Goal: Task Accomplishment & Management: Manage account settings

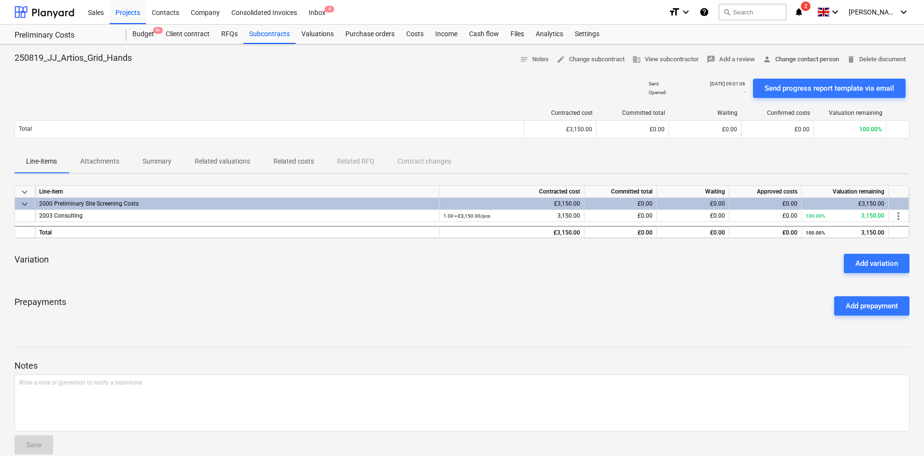
click at [791, 60] on span "person Change contact person" at bounding box center [800, 59] width 76 height 11
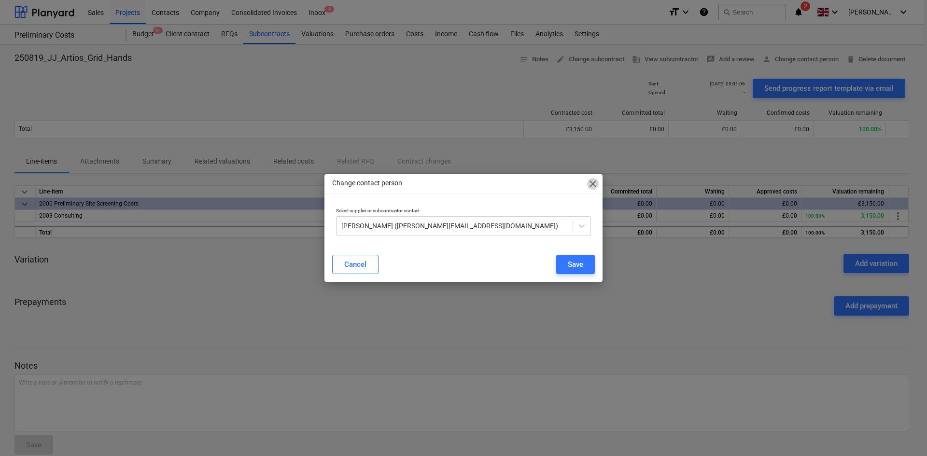
click at [594, 185] on span "close" at bounding box center [593, 184] width 12 height 12
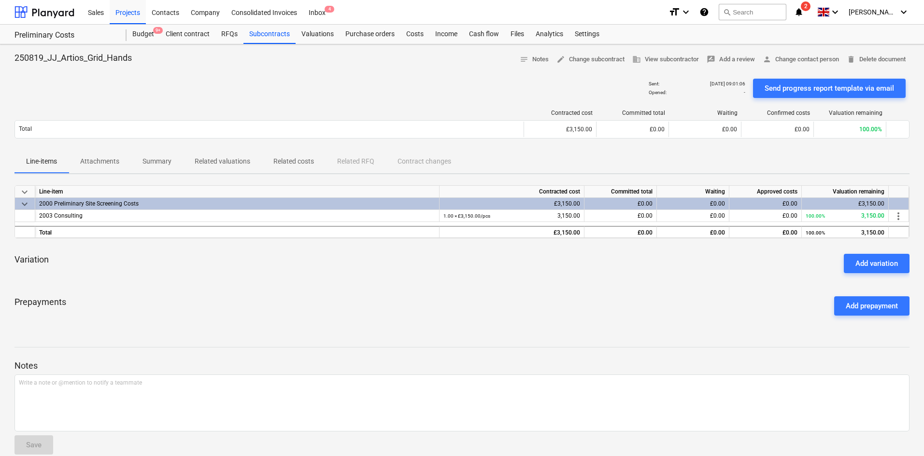
click at [824, 4] on div "format_size keyboard_arrow_down help search Search notifications 2 keyboard_arr…" at bounding box center [788, 12] width 241 height 24
click at [803, 11] on icon "notifications" at bounding box center [799, 12] width 10 height 12
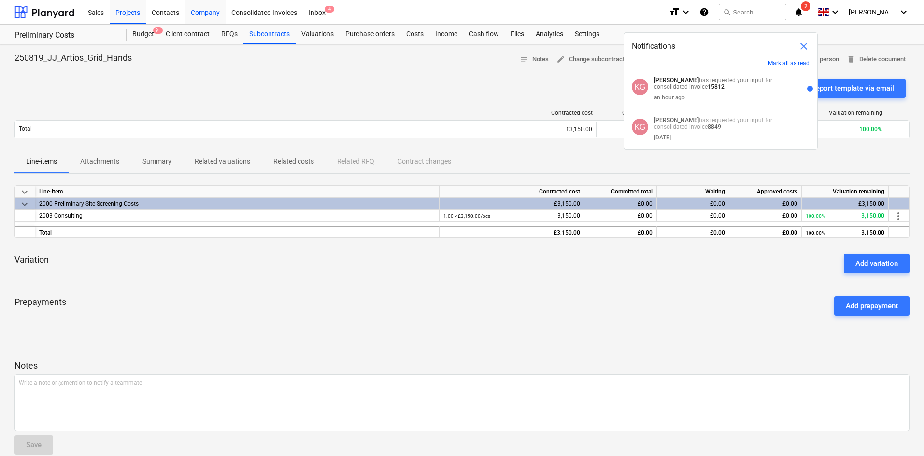
click at [187, 14] on div "Company" at bounding box center [205, 12] width 41 height 25
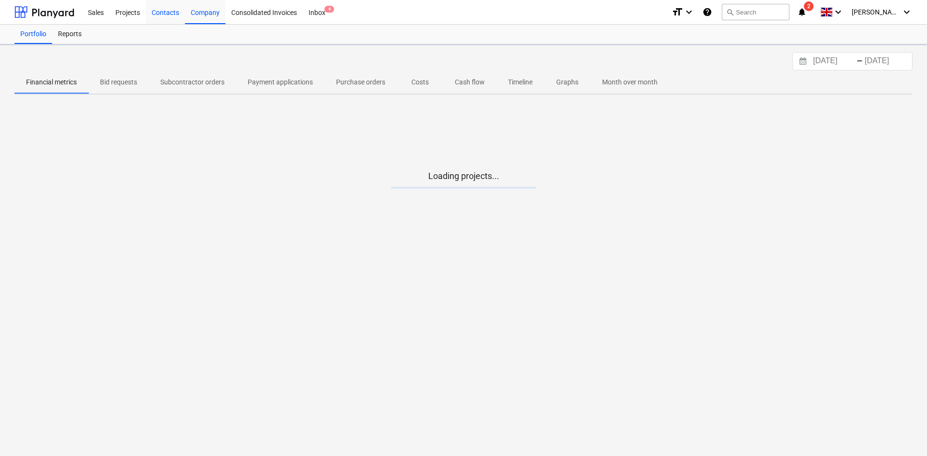
click at [166, 14] on div "Contacts" at bounding box center [165, 12] width 39 height 25
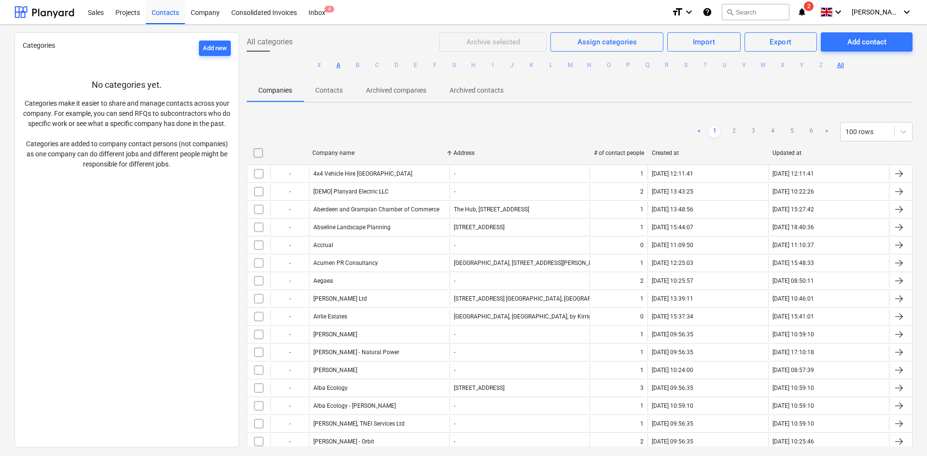
click at [334, 66] on button "A" at bounding box center [339, 65] width 12 height 12
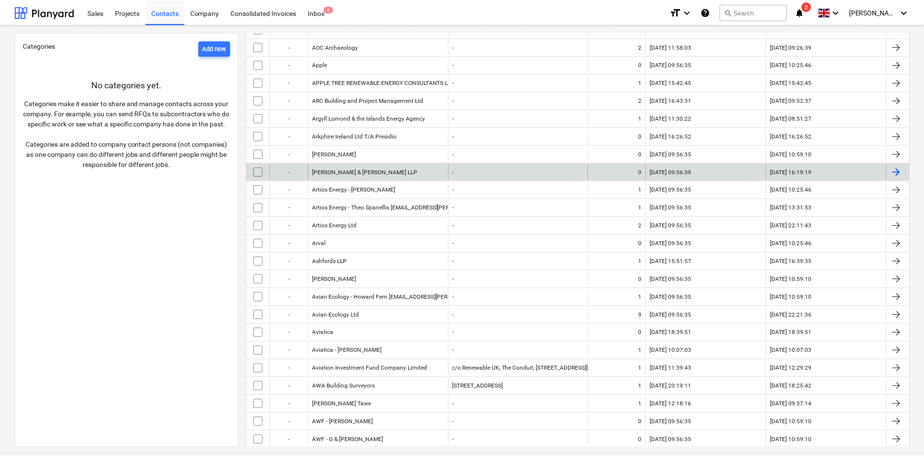
scroll to position [479, 0]
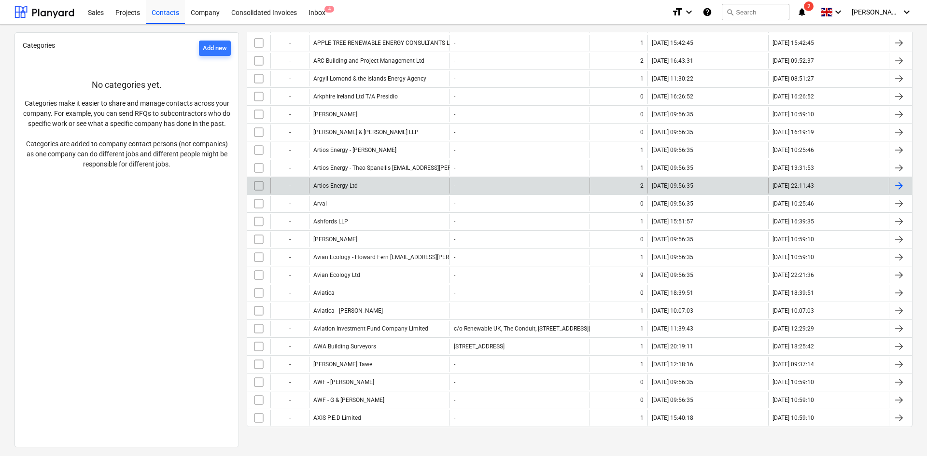
click at [400, 185] on div "Artios Energy Ltd" at bounding box center [379, 185] width 141 height 15
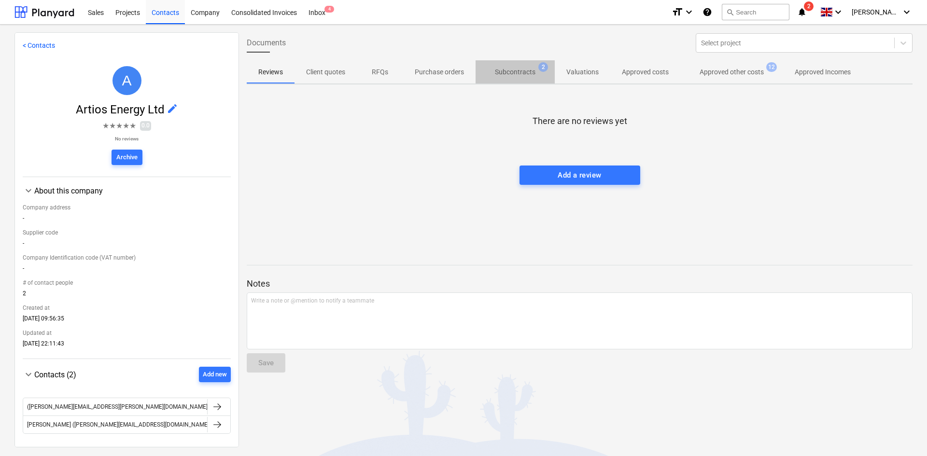
click at [531, 72] on p "Subcontracts" at bounding box center [515, 72] width 41 height 10
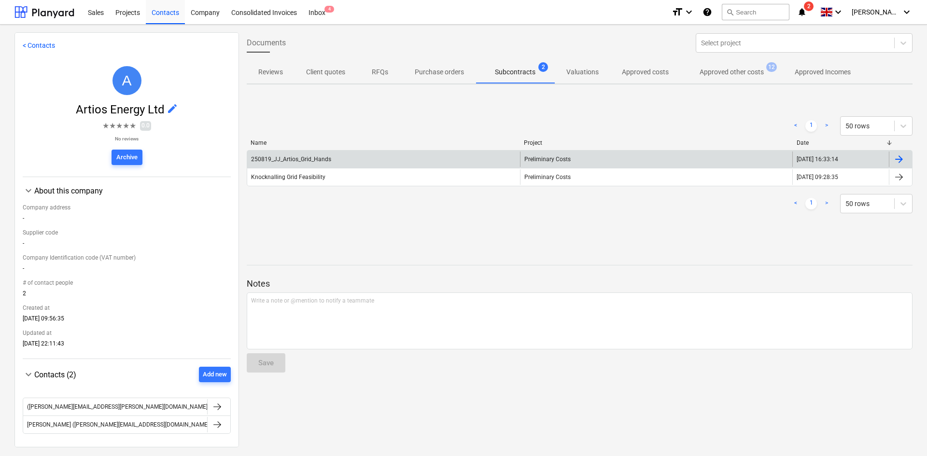
click at [629, 152] on div "Preliminary Costs" at bounding box center [656, 159] width 273 height 15
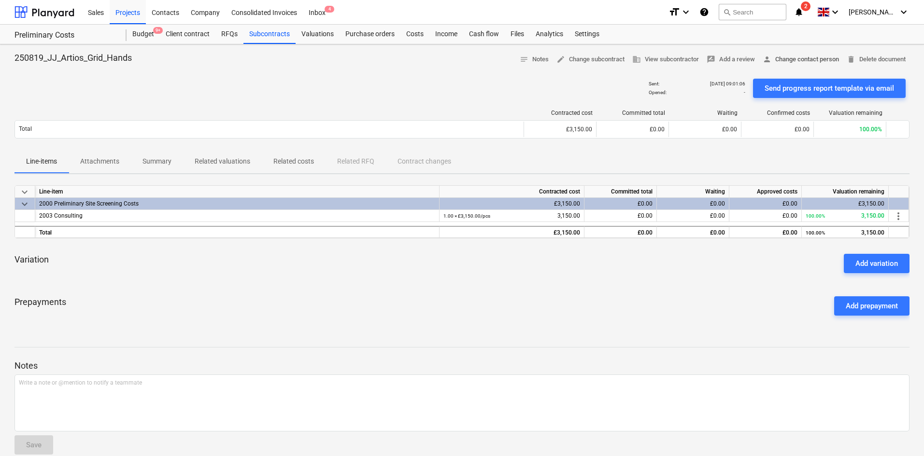
click at [794, 61] on span "person Change contact person" at bounding box center [800, 59] width 76 height 11
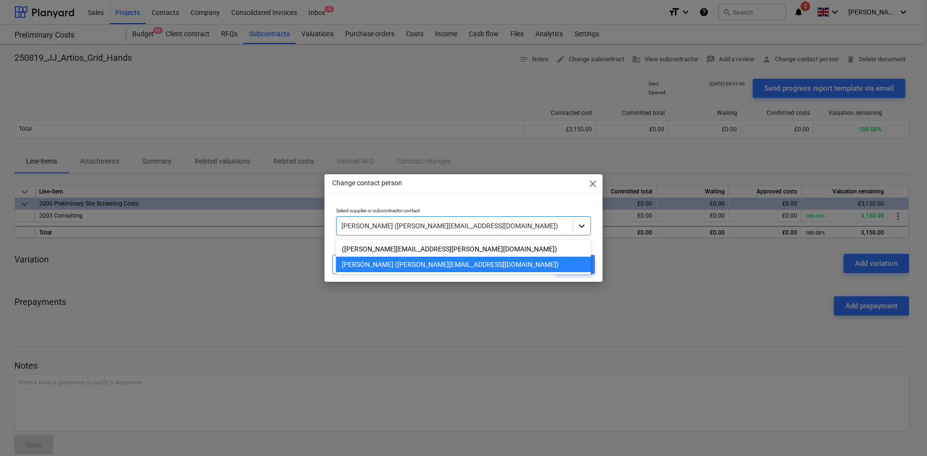
click at [583, 224] on icon at bounding box center [582, 226] width 10 height 10
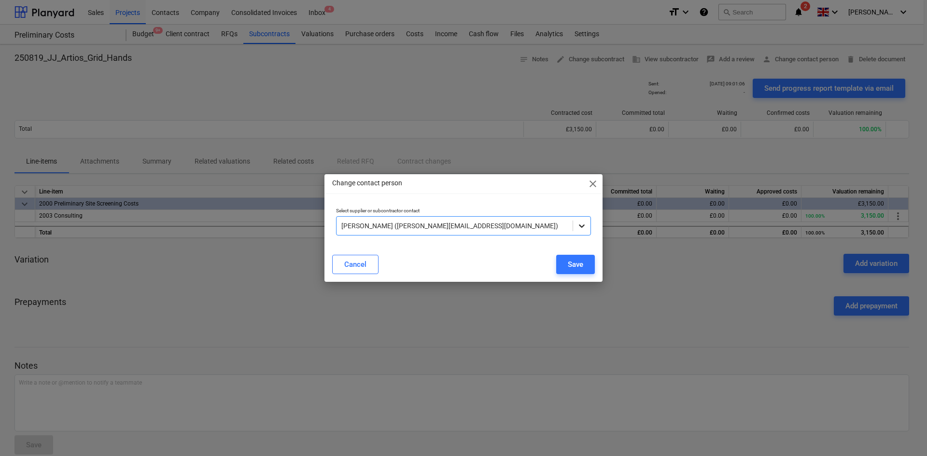
click at [583, 224] on icon at bounding box center [582, 226] width 10 height 10
click at [592, 268] on button "Save" at bounding box center [575, 264] width 39 height 19
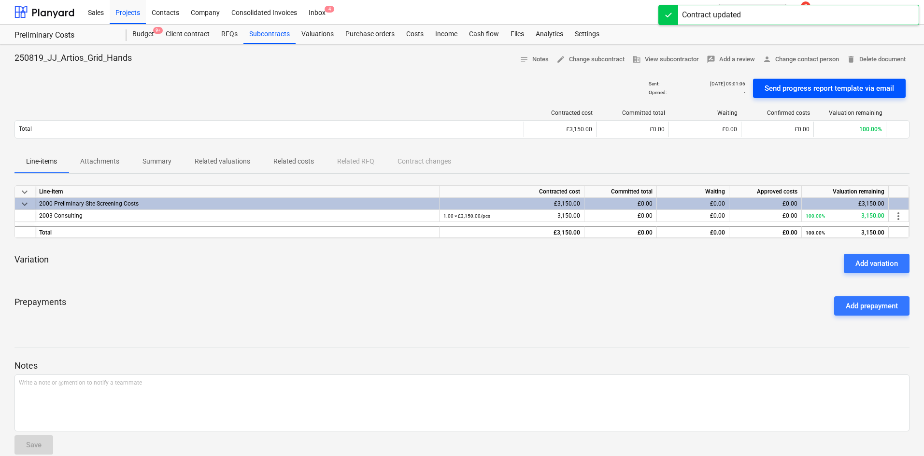
click at [849, 88] on div "Send progress report template via email" at bounding box center [828, 88] width 129 height 13
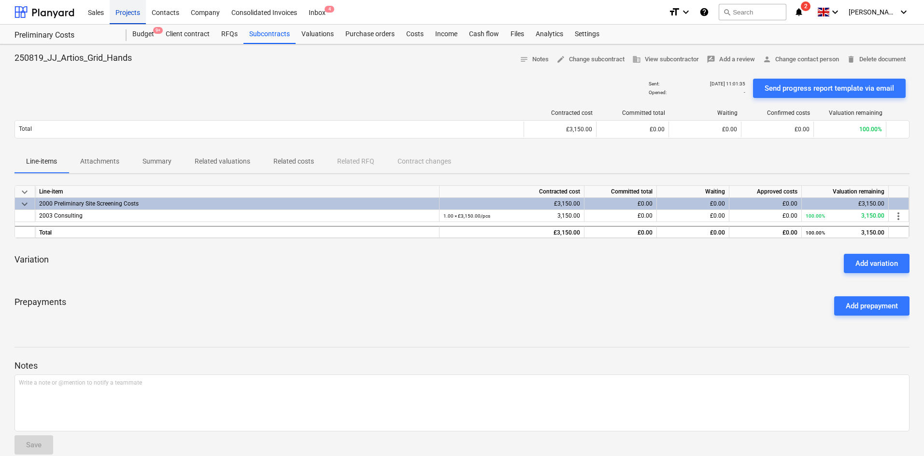
click at [132, 14] on div "Projects" at bounding box center [128, 12] width 36 height 25
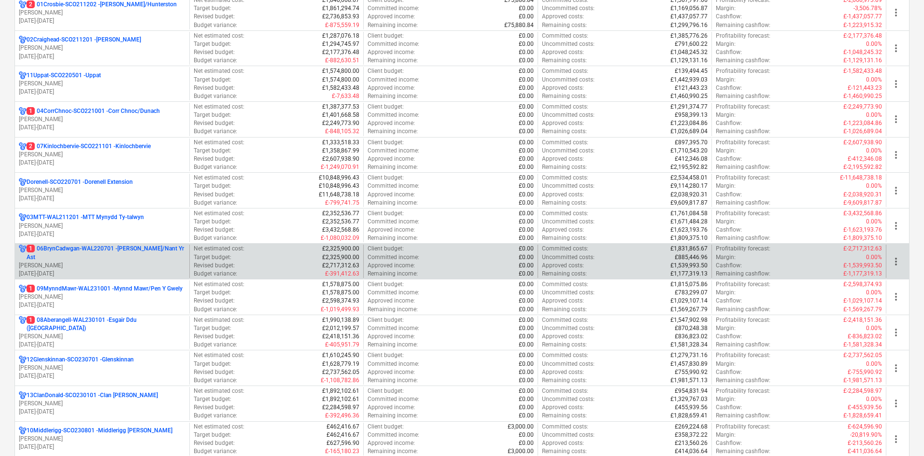
scroll to position [145, 0]
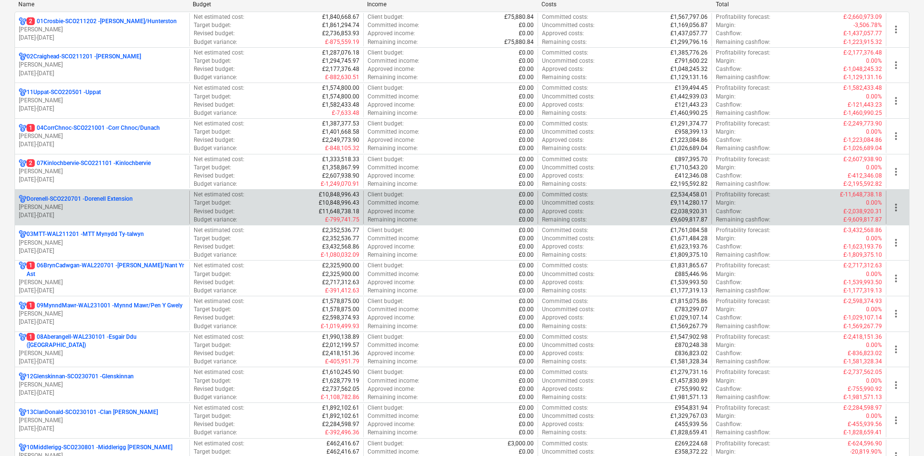
click at [123, 199] on p "Dorenell-SCO220701 - Dorenell Extension" at bounding box center [80, 199] width 106 height 8
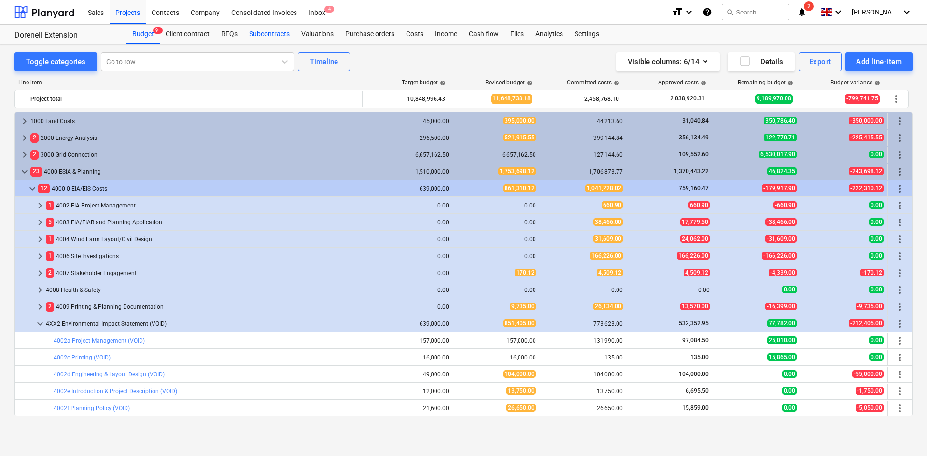
click at [282, 33] on div "Subcontracts" at bounding box center [269, 34] width 52 height 19
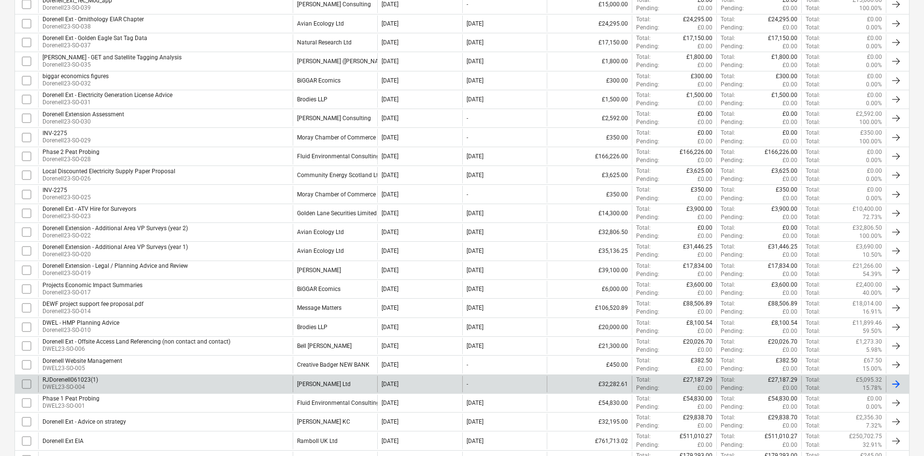
scroll to position [300, 0]
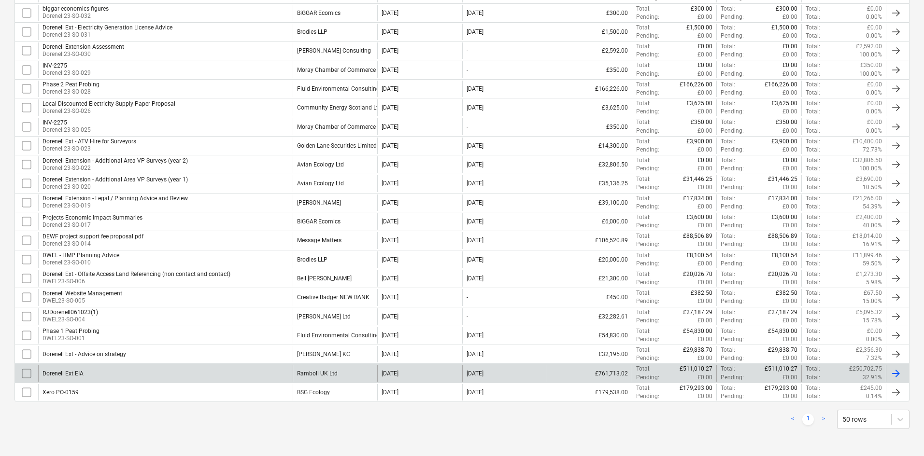
click at [216, 375] on div "Dorenell Ext EIA" at bounding box center [165, 373] width 254 height 16
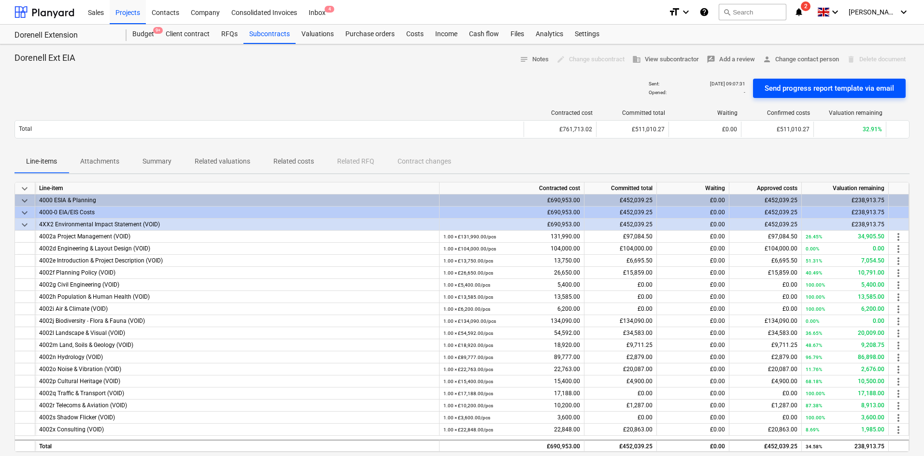
click at [831, 92] on div "Send progress report template via email" at bounding box center [828, 88] width 129 height 13
drag, startPoint x: 141, startPoint y: 16, endPoint x: 166, endPoint y: 19, distance: 25.2
click at [141, 16] on div "Projects" at bounding box center [128, 12] width 36 height 25
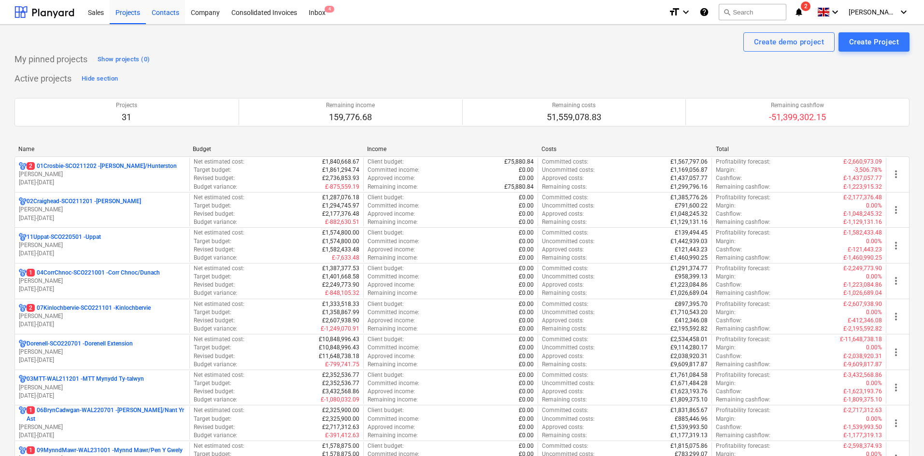
click at [166, 19] on div "Contacts" at bounding box center [165, 12] width 39 height 25
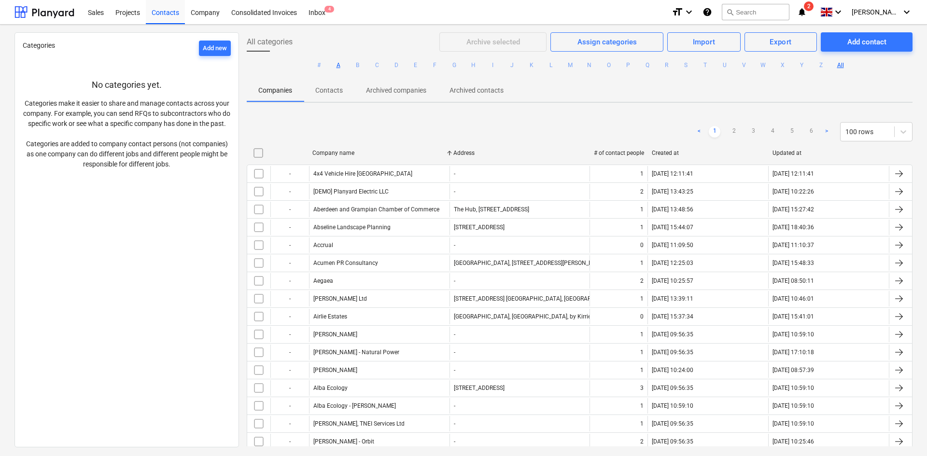
click at [335, 69] on button "A" at bounding box center [339, 65] width 12 height 12
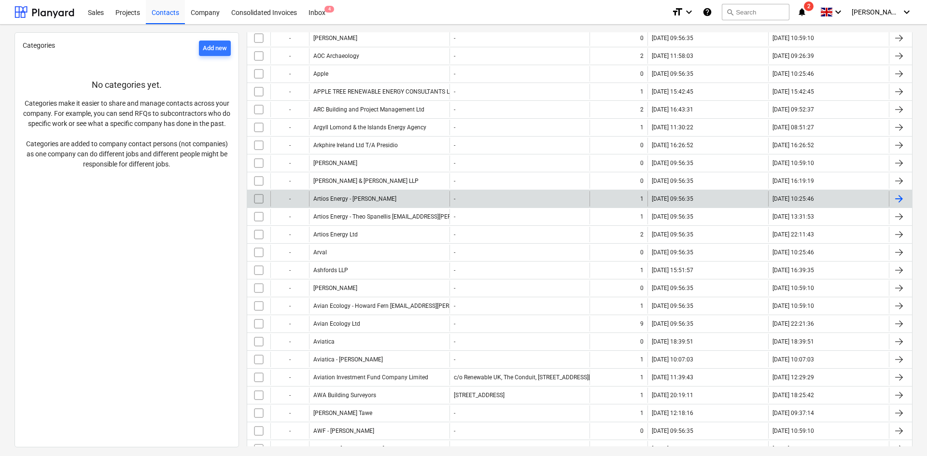
scroll to position [435, 0]
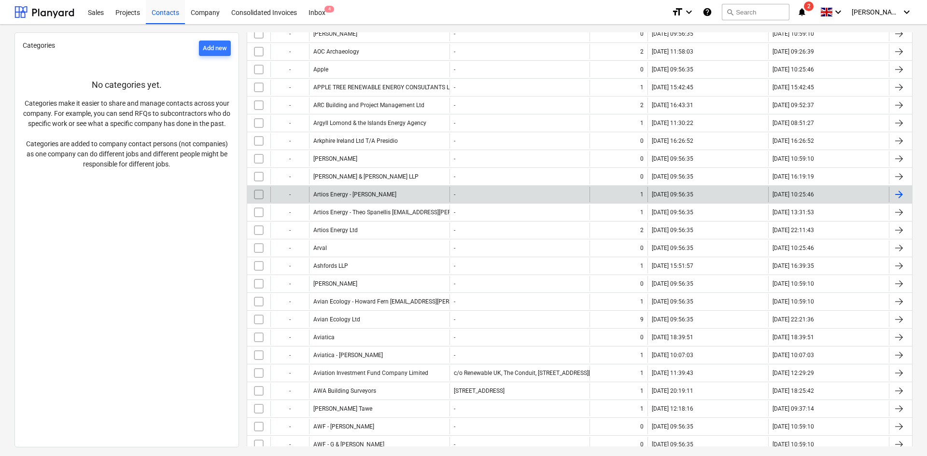
click at [398, 192] on div "Artios Energy - [PERSON_NAME]" at bounding box center [379, 194] width 141 height 15
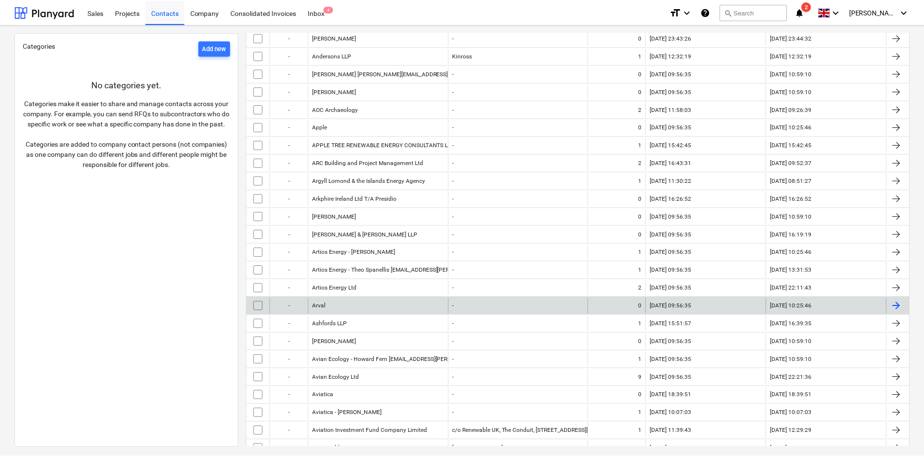
scroll to position [386, 0]
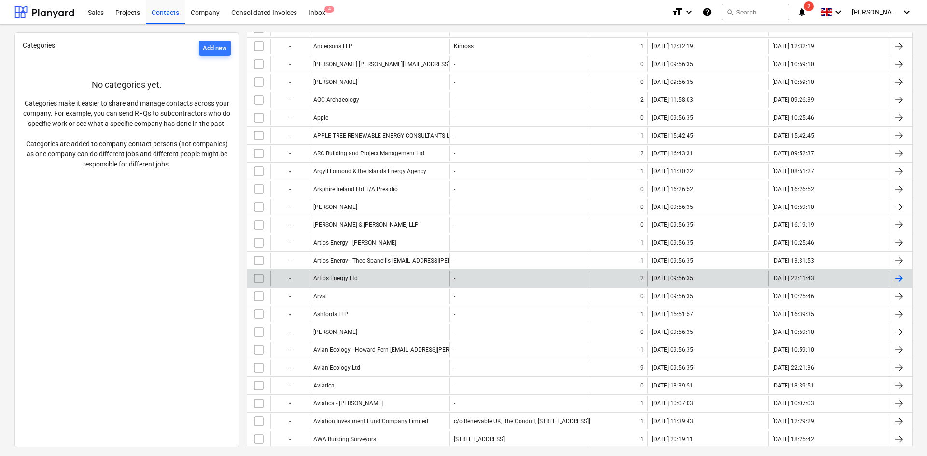
click at [389, 280] on div "Artios Energy Ltd" at bounding box center [379, 278] width 141 height 15
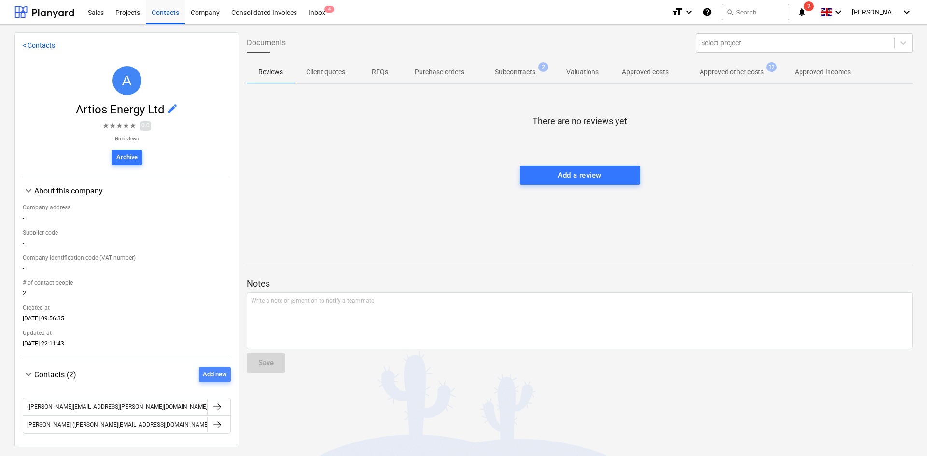
click at [221, 374] on div "Add new" at bounding box center [215, 374] width 24 height 11
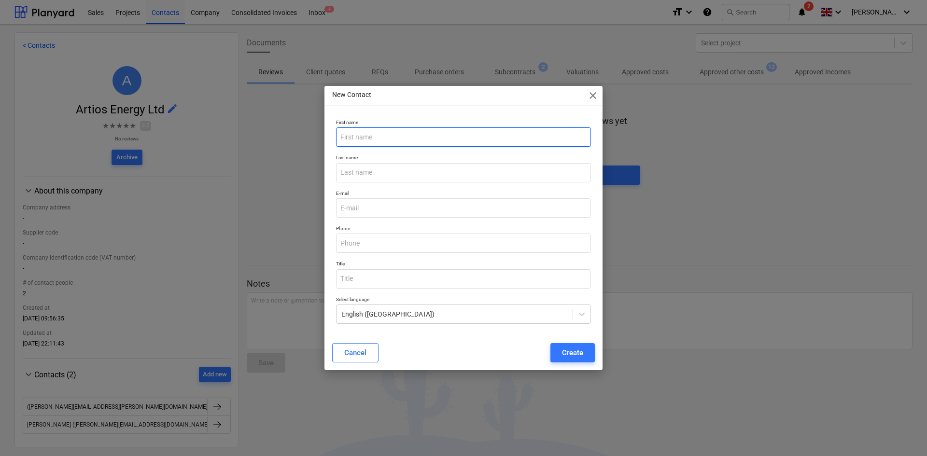
click at [399, 138] on input "text" at bounding box center [463, 136] width 255 height 19
type input "[PERSON_NAME]"
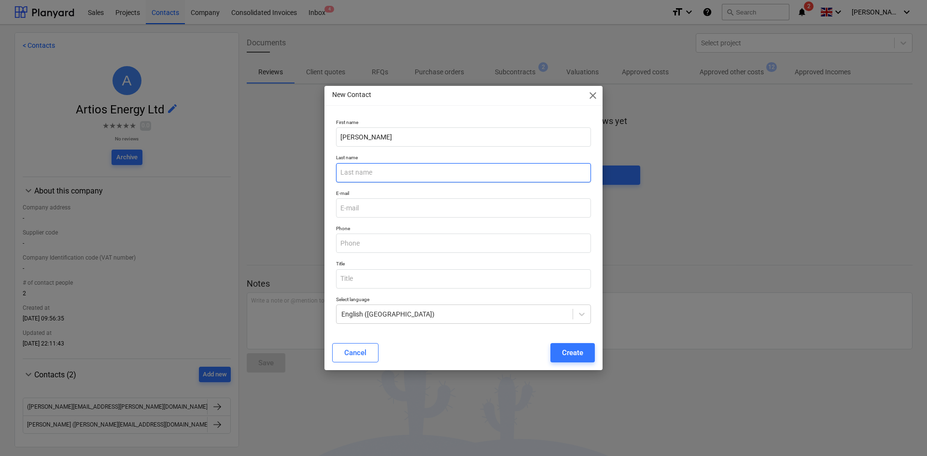
click at [459, 169] on input "text" at bounding box center [463, 172] width 255 height 19
type input "[PERSON_NAME]"
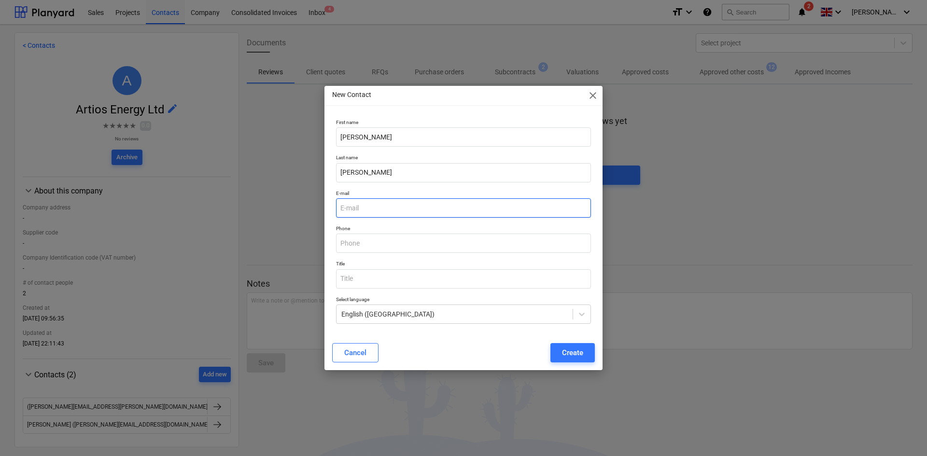
click at [455, 213] on input "email" at bounding box center [463, 207] width 255 height 19
type input "[PERSON_NAME][EMAIL_ADDRESS][PERSON_NAME][DOMAIN_NAME]"
click at [582, 354] on button "Create" at bounding box center [572, 352] width 44 height 19
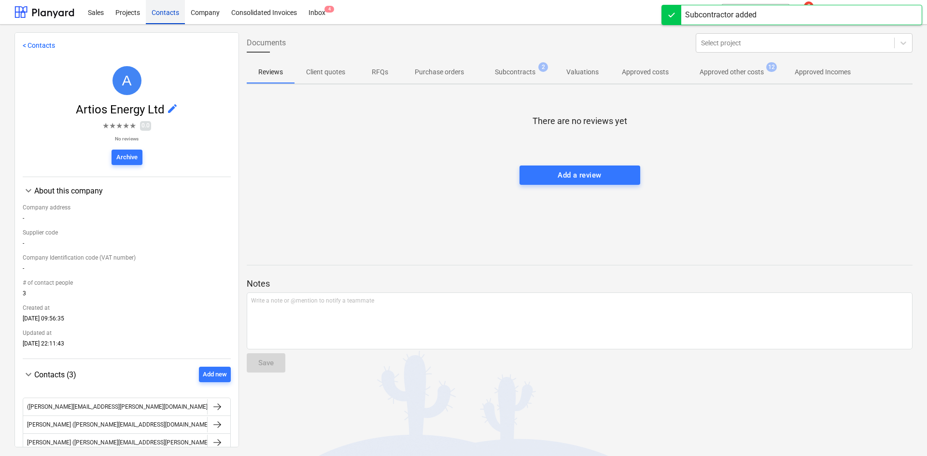
click at [157, 11] on div "Contacts" at bounding box center [165, 12] width 39 height 25
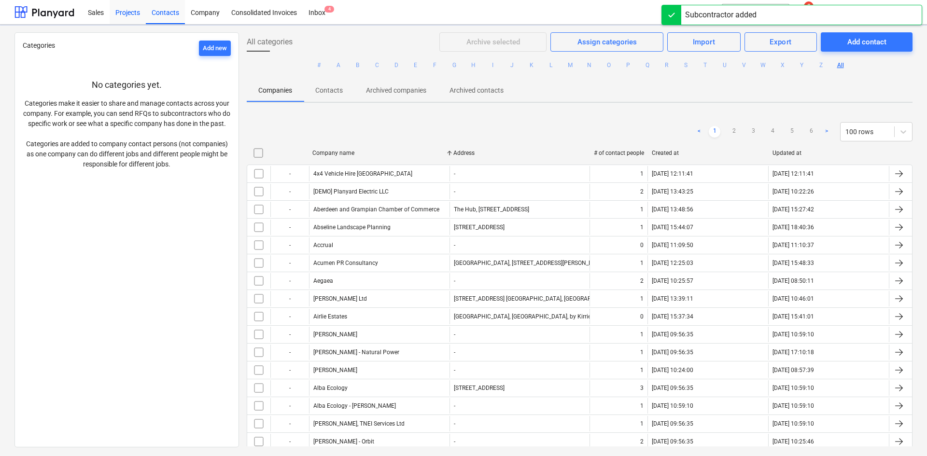
click at [129, 16] on div "Projects" at bounding box center [128, 12] width 36 height 25
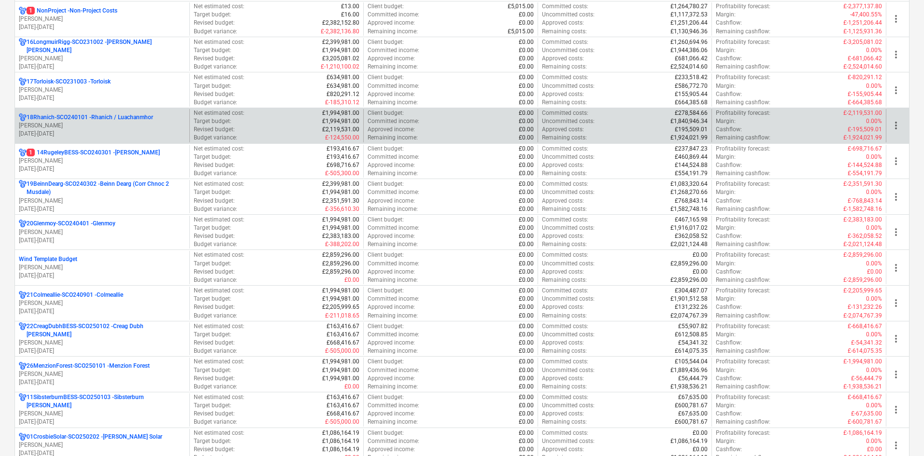
scroll to position [676, 0]
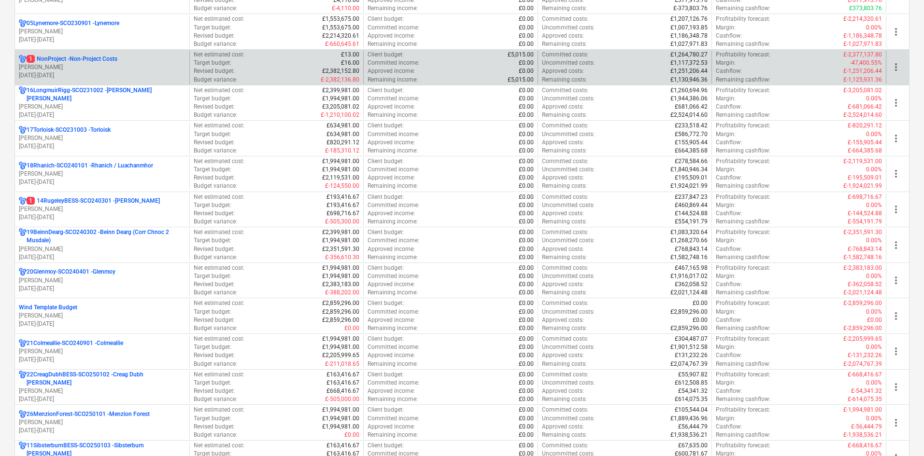
click at [147, 71] on p "[DATE] - [DATE]" at bounding box center [102, 75] width 167 height 8
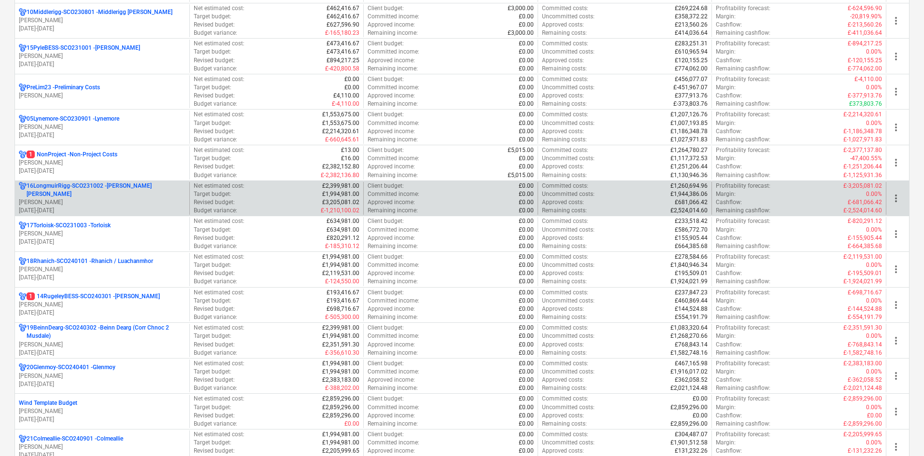
scroll to position [579, 0]
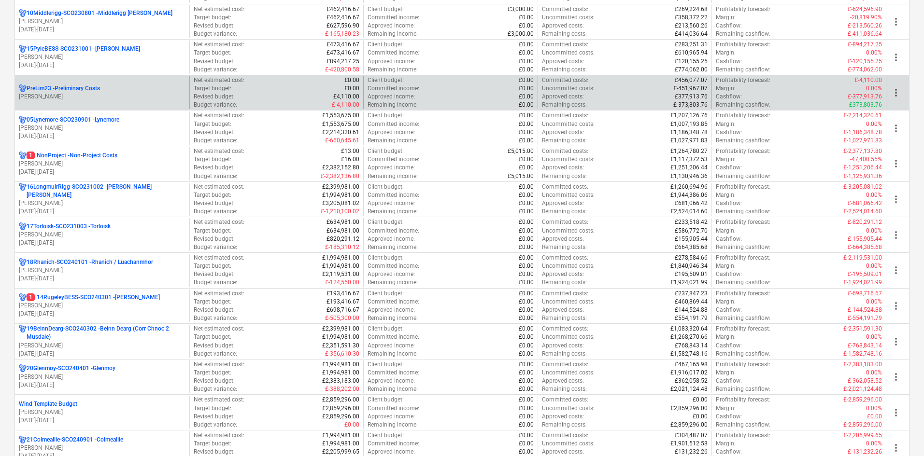
click at [132, 97] on p "[PERSON_NAME]" at bounding box center [102, 97] width 167 height 8
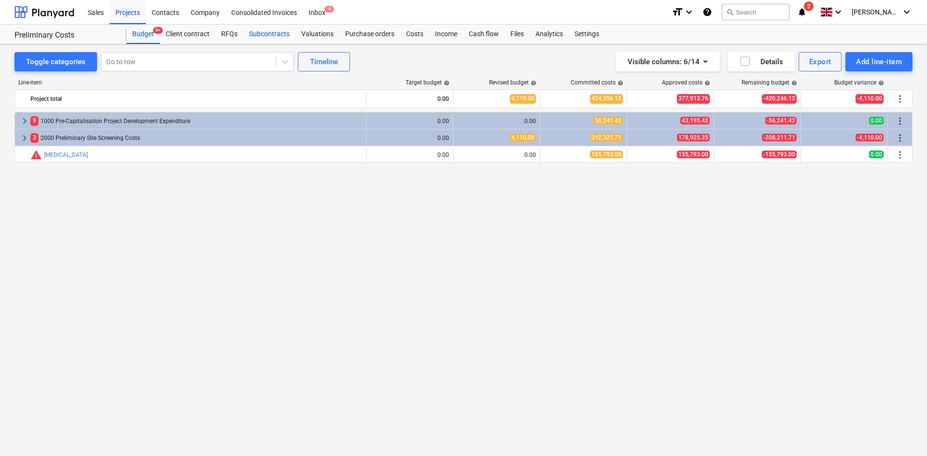
click at [278, 29] on div "Subcontracts" at bounding box center [269, 34] width 52 height 19
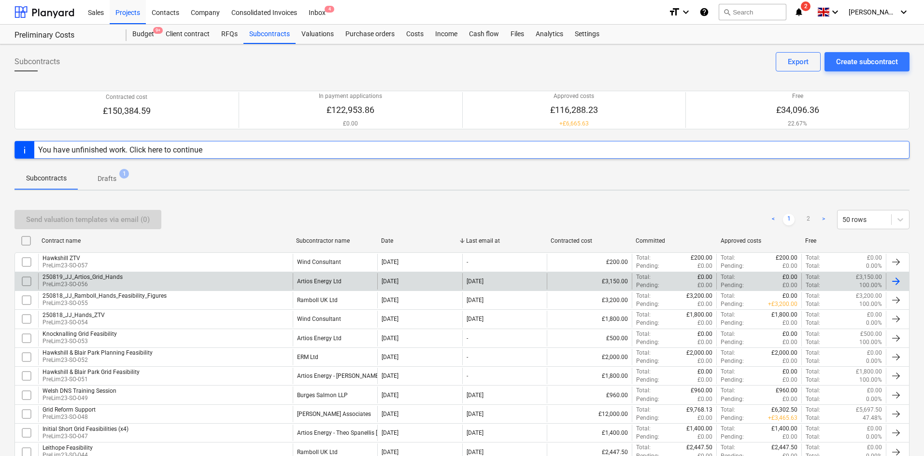
click at [196, 277] on div "250819_JJ_Artios_Grid_Hands PreLim23-SO-056" at bounding box center [165, 281] width 254 height 16
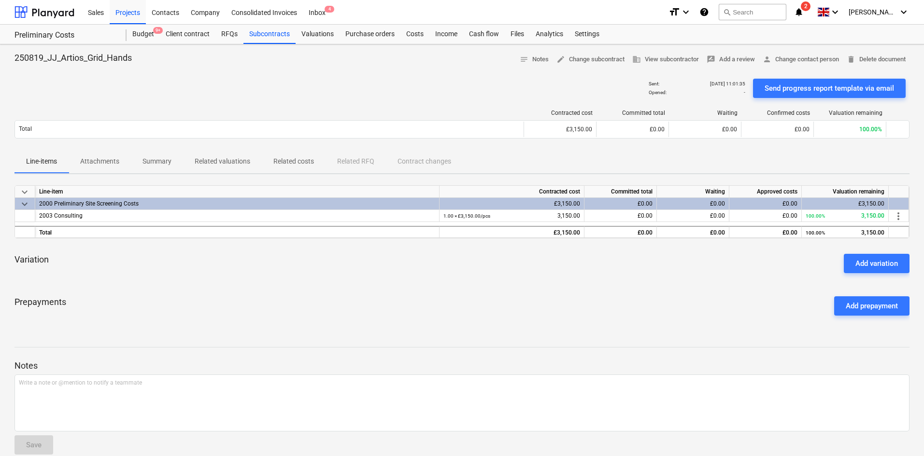
click at [810, 10] on span "2" at bounding box center [806, 6] width 10 height 10
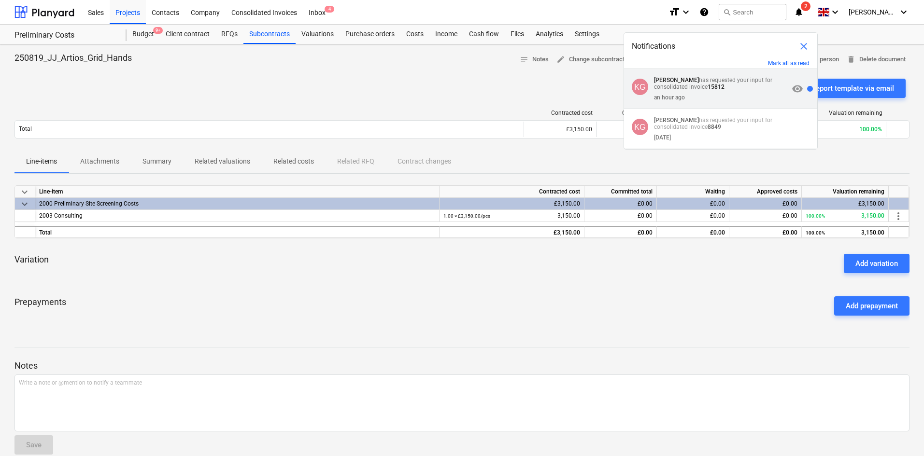
click at [703, 87] on p "[PERSON_NAME] has requested your input for consolidated invoice 15812" at bounding box center [721, 84] width 135 height 14
